Goal: Transaction & Acquisition: Download file/media

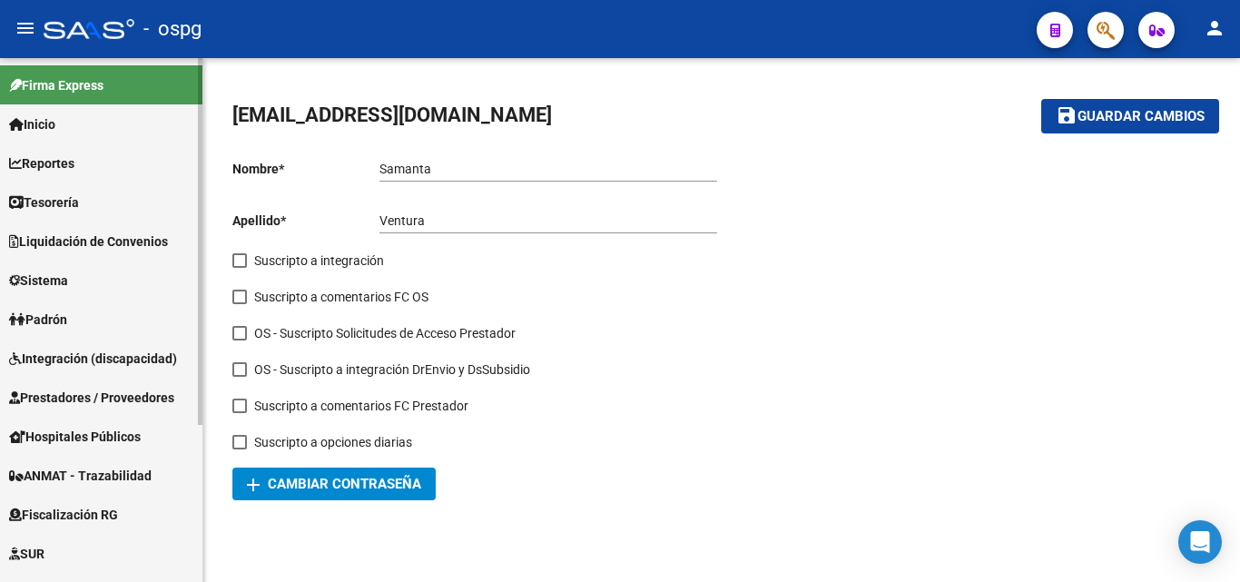
click at [103, 365] on span "Integración (discapacidad)" at bounding box center [93, 358] width 168 height 20
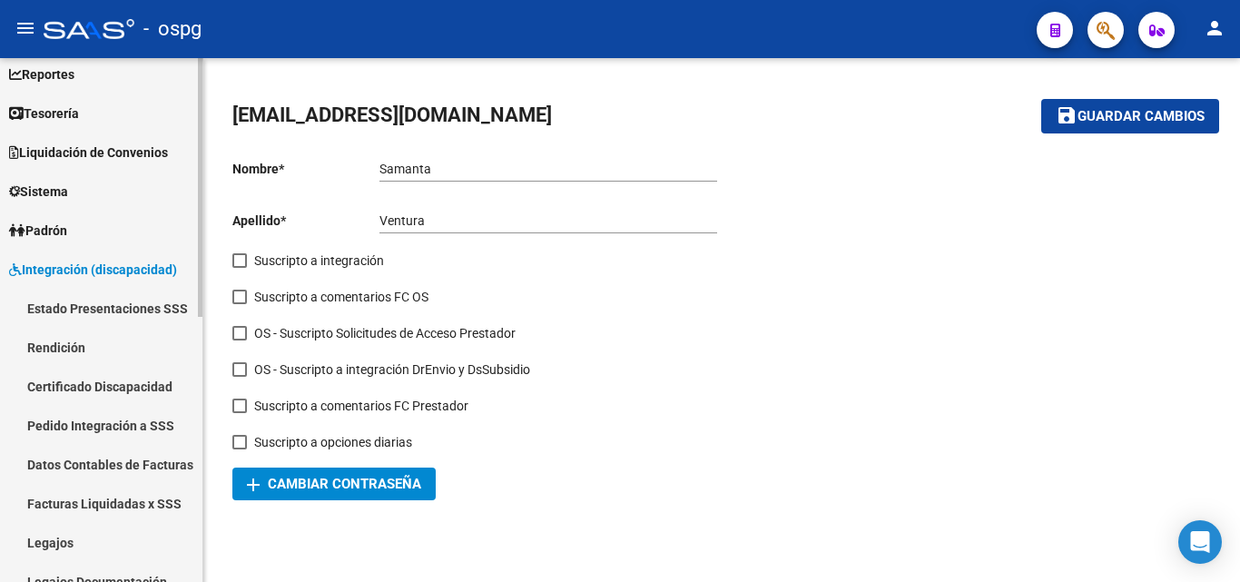
scroll to position [91, 0]
click at [126, 495] on link "Facturas Liquidadas x SSS" at bounding box center [101, 501] width 202 height 39
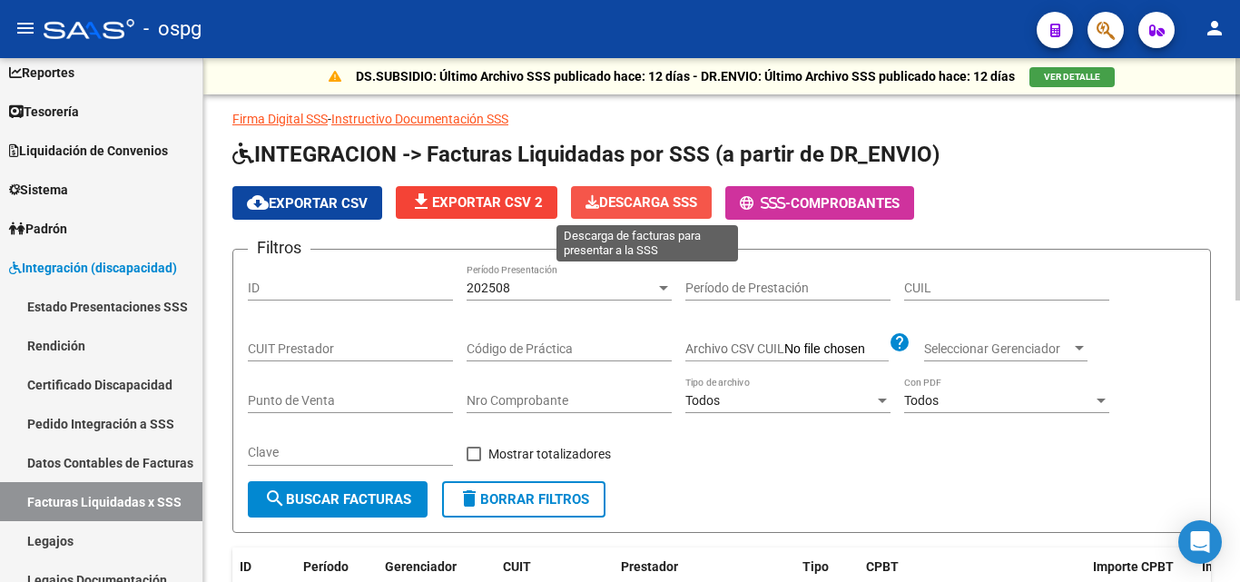
click at [646, 202] on span "Descarga SSS" at bounding box center [641, 202] width 112 height 16
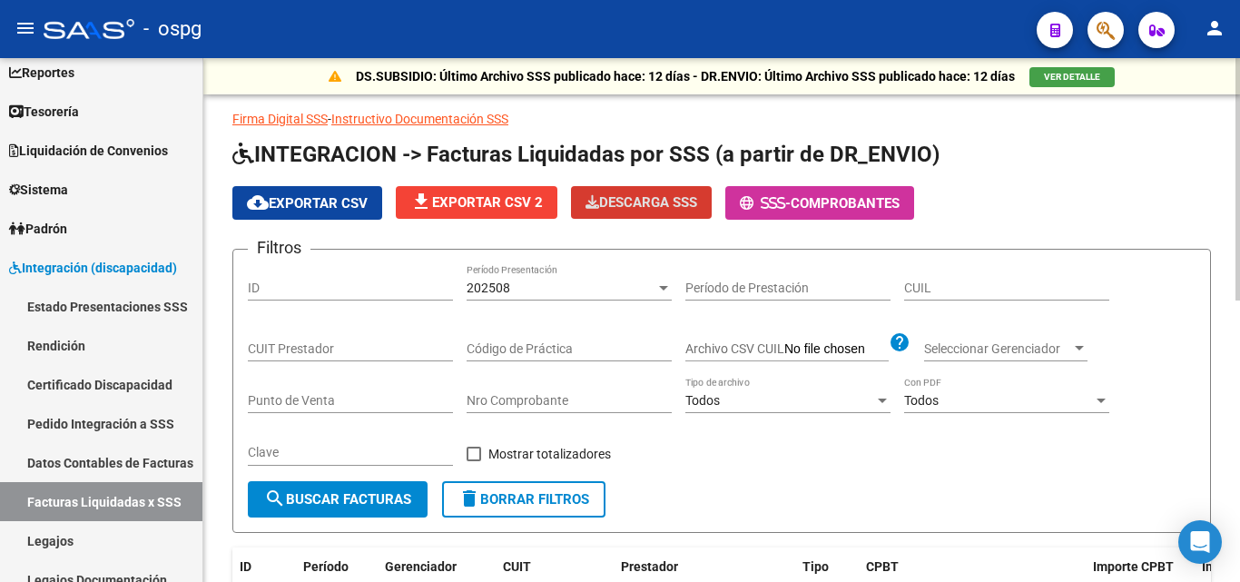
click at [479, 196] on span "file_download Exportar CSV 2" at bounding box center [476, 202] width 132 height 16
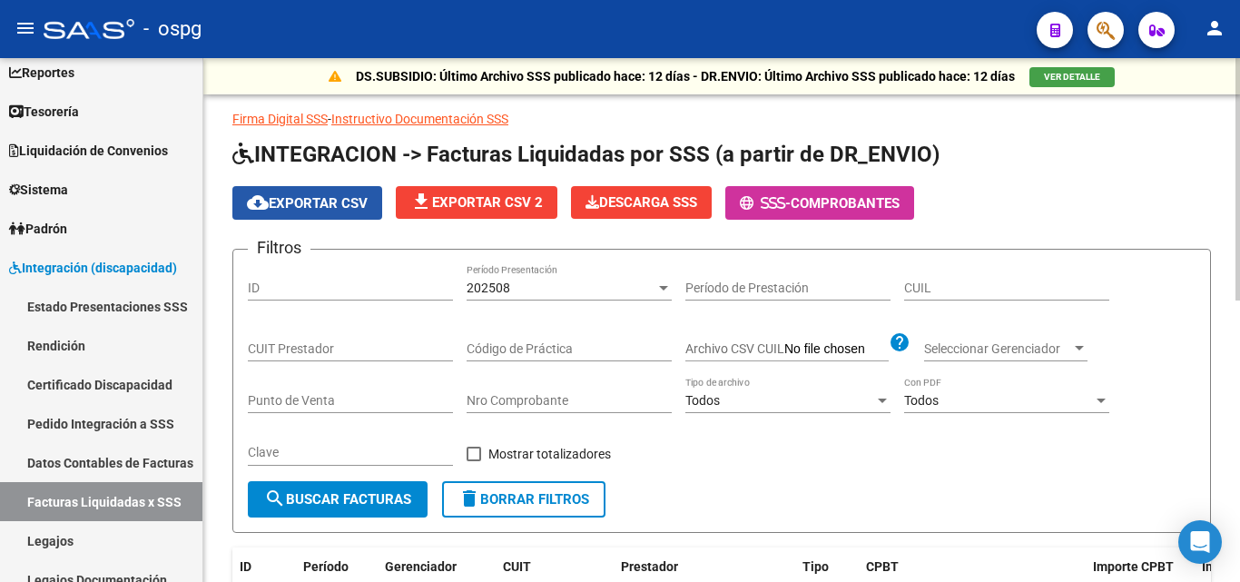
click at [316, 206] on span "cloud_download Exportar CSV" at bounding box center [307, 203] width 121 height 16
